Goal: Information Seeking & Learning: Learn about a topic

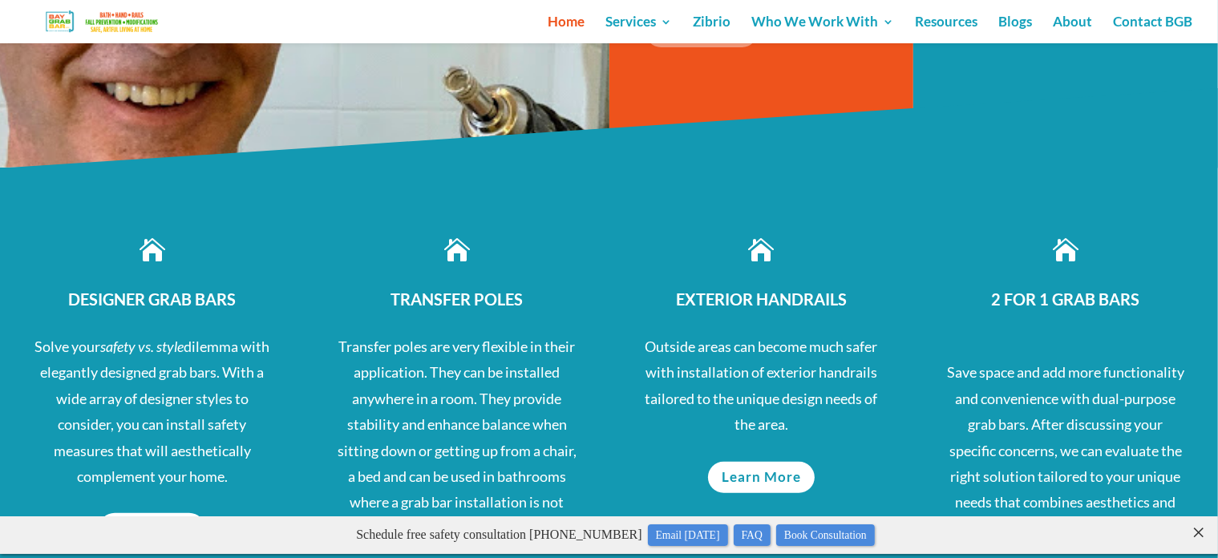
scroll to position [735, 0]
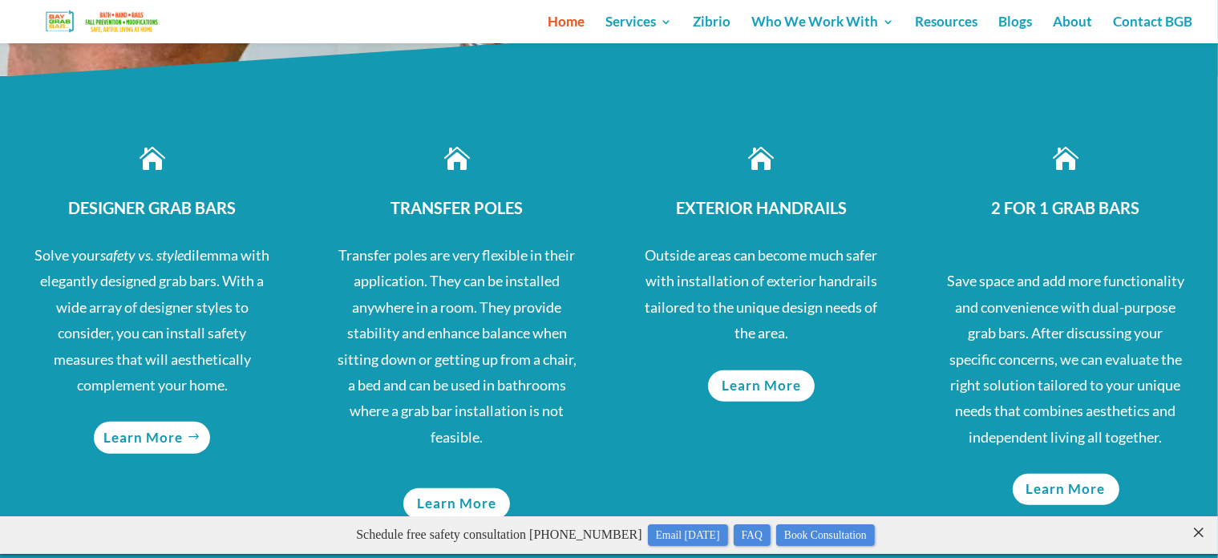
click at [152, 435] on link "Learn More" at bounding box center [152, 437] width 116 height 31
click at [418, 93] on div " TRANSFER POLES Transfer poles are very flexible in their application. They ca…" at bounding box center [457, 361] width 305 height 558
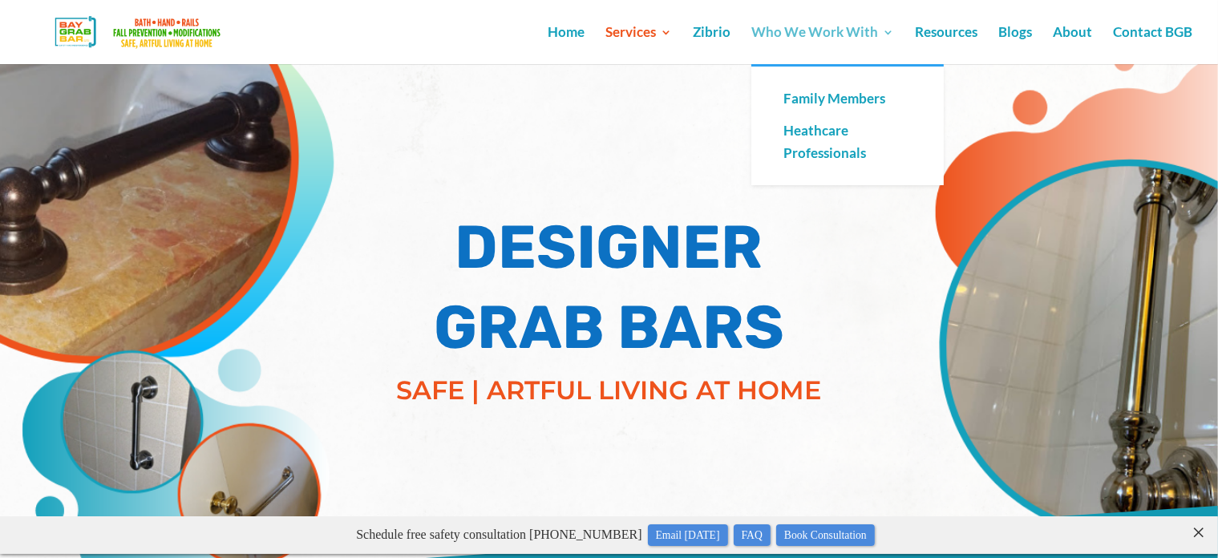
scroll to position [4210, 0]
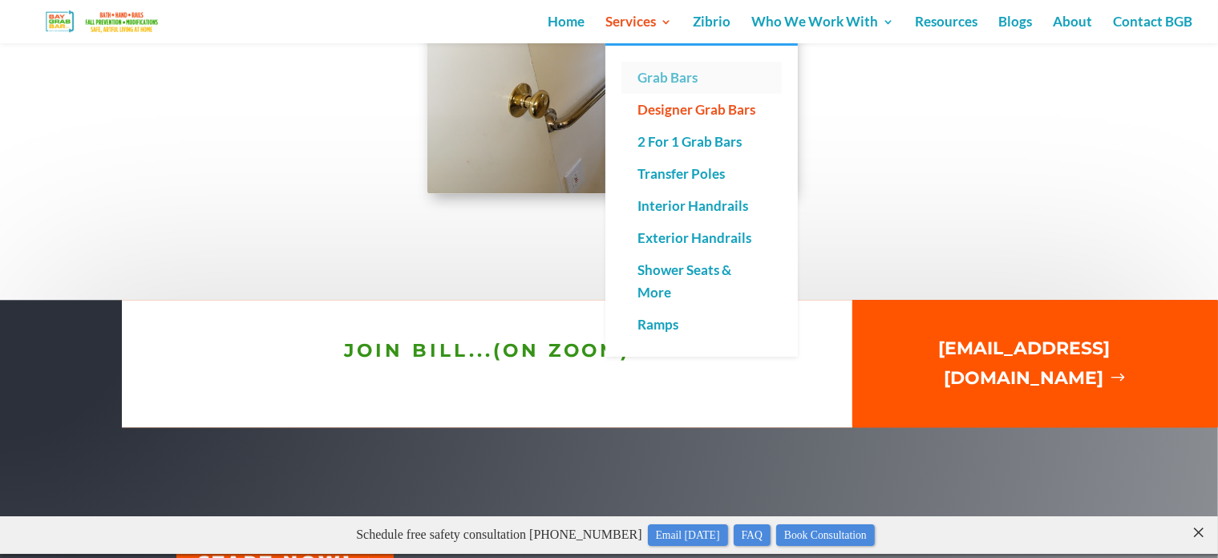
click at [667, 75] on link "Grab Bars" at bounding box center [701, 78] width 160 height 32
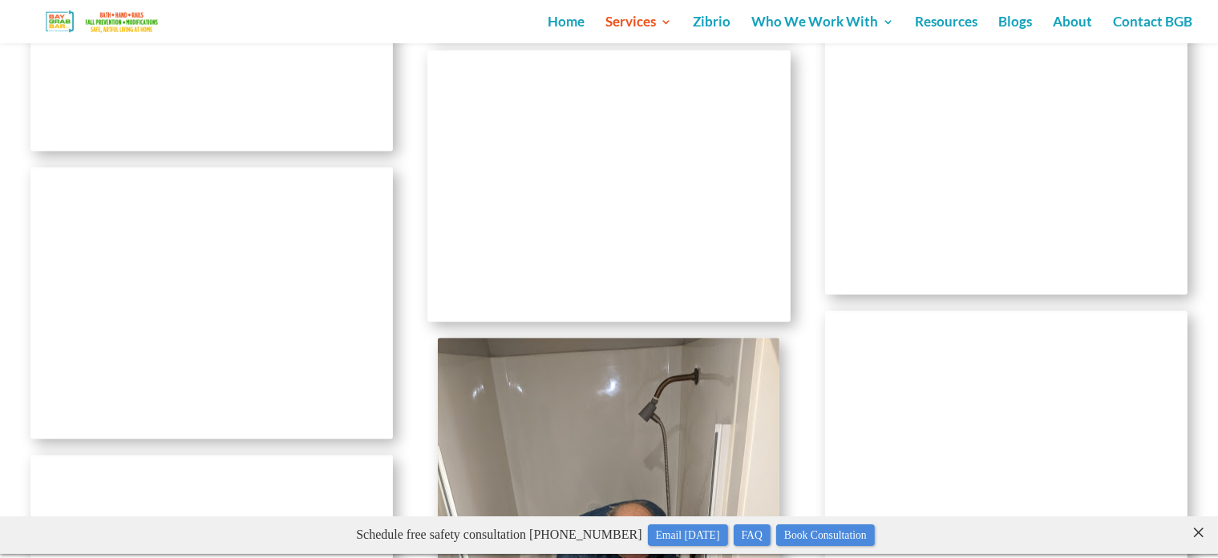
scroll to position [3165, 0]
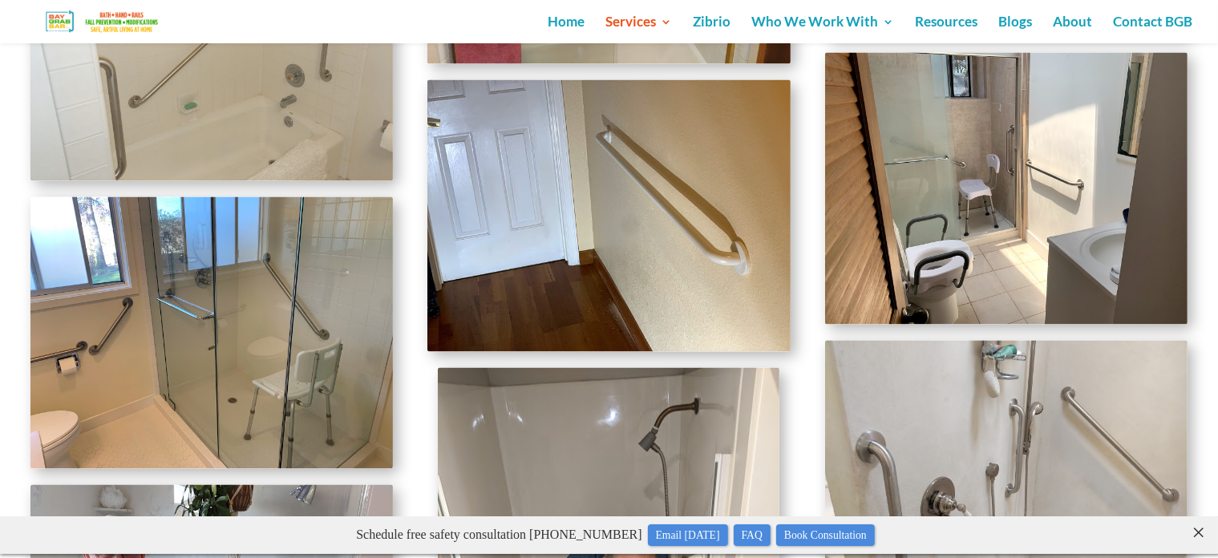
click at [686, 278] on img at bounding box center [608, 215] width 362 height 272
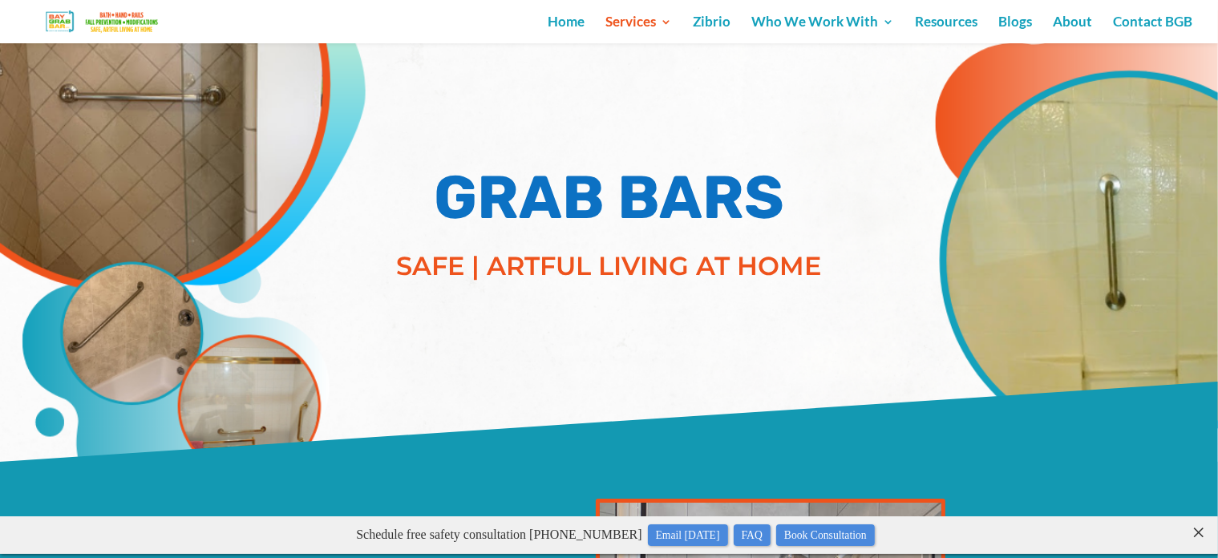
scroll to position [0, 0]
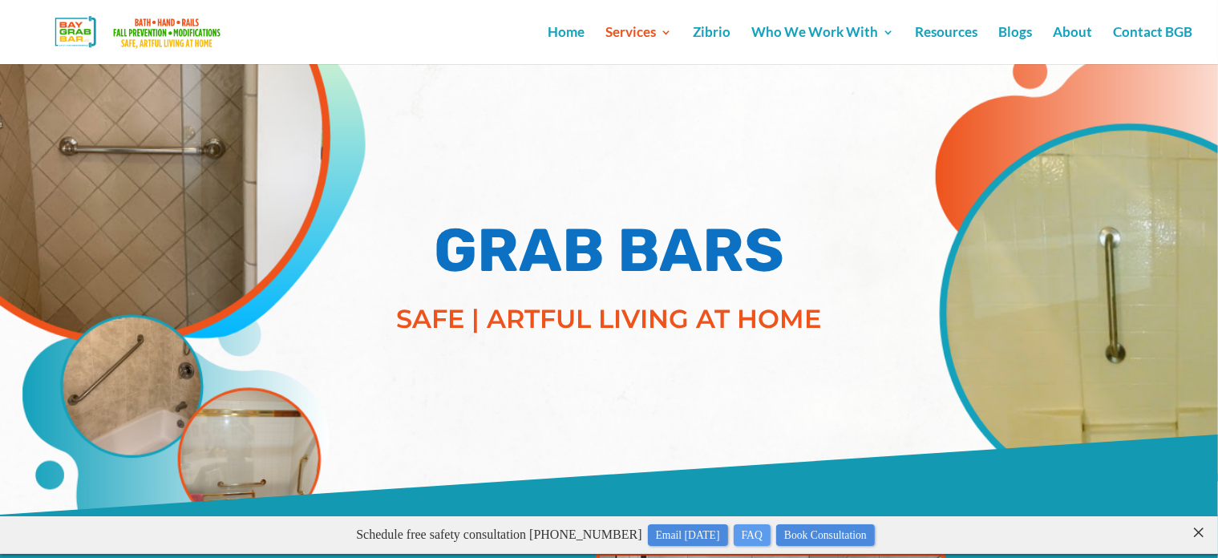
click at [771, 531] on link "FAQ" at bounding box center [752, 535] width 37 height 22
click at [559, 35] on link "Home" at bounding box center [566, 45] width 37 height 38
